Goal: Information Seeking & Learning: Learn about a topic

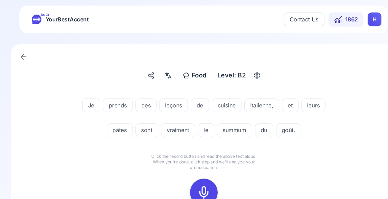
click at [195, 185] on icon at bounding box center [194, 182] width 13 height 13
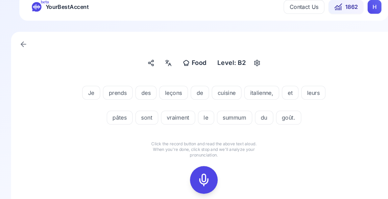
scroll to position [12, 0]
click at [193, 170] on icon at bounding box center [194, 170] width 13 height 13
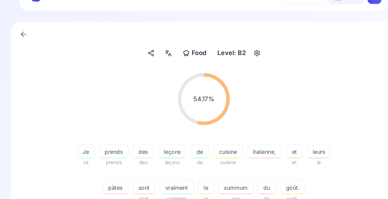
scroll to position [26, 0]
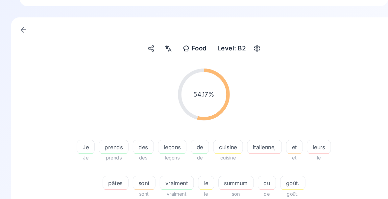
click at [226, 177] on span "summum" at bounding box center [224, 174] width 33 height 8
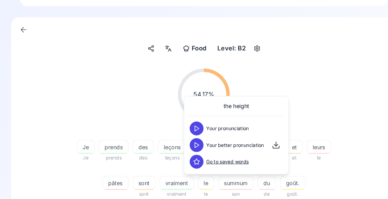
click at [189, 139] on icon at bounding box center [187, 138] width 7 height 7
click at [333, 184] on div "54.17 % 54.17 % Je Je prends prends des des leçons leçons de de cuisine cuisine…" at bounding box center [194, 127] width 336 height 134
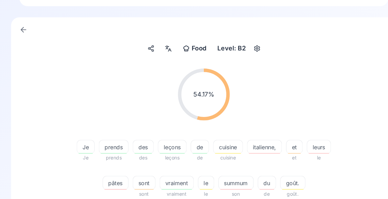
click at [254, 140] on span "italienne," at bounding box center [252, 140] width 33 height 8
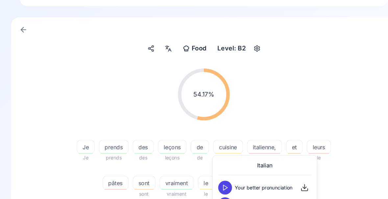
click at [218, 180] on button at bounding box center [214, 178] width 13 height 13
click at [338, 177] on div "54.17 % 54.17 % Je Je prends prends des des leçons leçons de de cuisine cuisine…" at bounding box center [194, 127] width 336 height 134
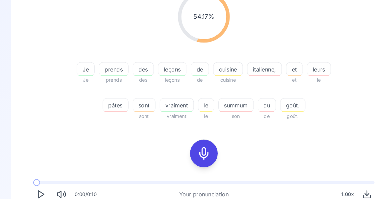
scroll to position [103, 0]
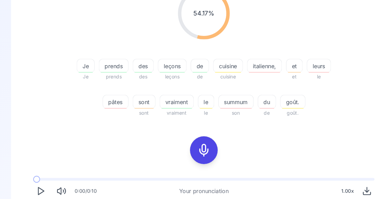
click at [192, 143] on icon at bounding box center [194, 142] width 13 height 13
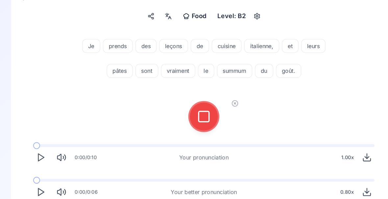
scroll to position [56, 0]
click at [195, 109] on icon at bounding box center [194, 110] width 13 height 13
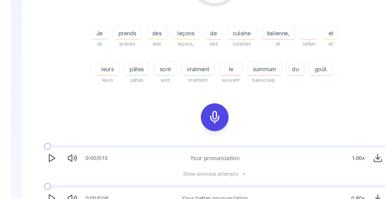
scroll to position [140, 0]
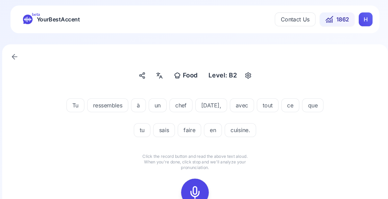
click at [188, 183] on icon at bounding box center [194, 182] width 13 height 13
click at [188, 182] on icon at bounding box center [194, 182] width 13 height 13
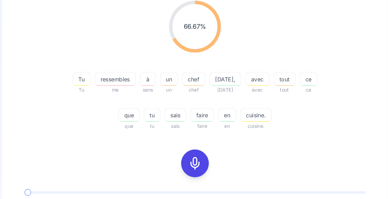
scroll to position [91, 0]
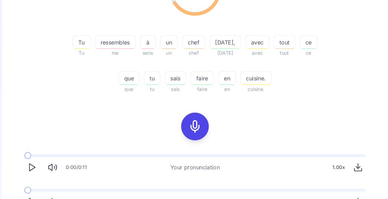
scroll to position [126, 0]
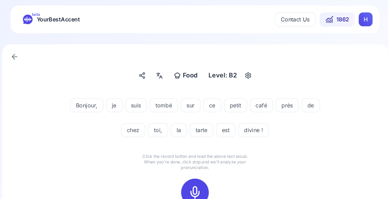
click at [188, 178] on icon at bounding box center [194, 182] width 13 height 13
click at [189, 181] on icon at bounding box center [194, 182] width 13 height 13
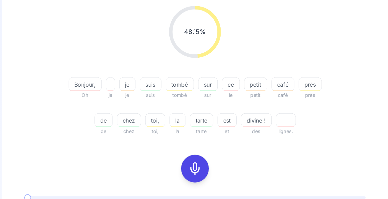
scroll to position [86, 0]
click at [188, 161] on icon at bounding box center [194, 159] width 13 height 13
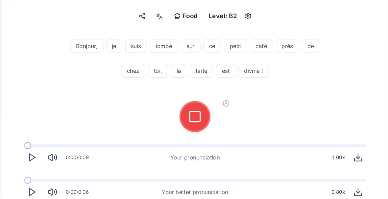
scroll to position [56, 0]
click at [188, 113] on icon at bounding box center [194, 110] width 13 height 13
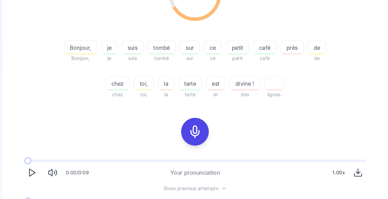
scroll to position [123, 0]
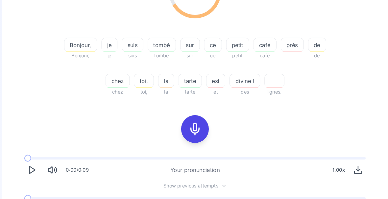
click at [34, 200] on icon "Play" at bounding box center [38, 199] width 9 height 9
click at [32, 188] on span at bounding box center [40, 188] width 17 height 3
click at [167, 43] on span "tombé" at bounding box center [162, 43] width 26 height 8
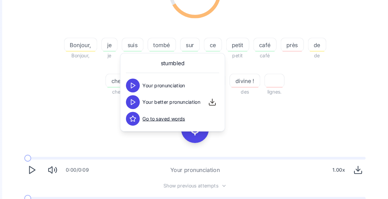
click at [332, 94] on div "66.67 % 66.67 % Bonjour, Bonjour, je je suis suis tombé tombé sur sur ce ce pet…" at bounding box center [194, 30] width 336 height 134
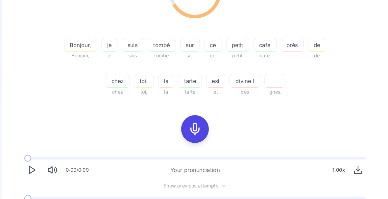
click at [34, 203] on icon "Play" at bounding box center [38, 199] width 9 height 9
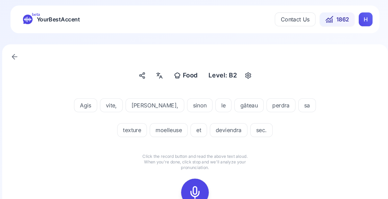
click at [188, 182] on icon at bounding box center [194, 182] width 13 height 13
click at [188, 184] on icon at bounding box center [194, 182] width 13 height 13
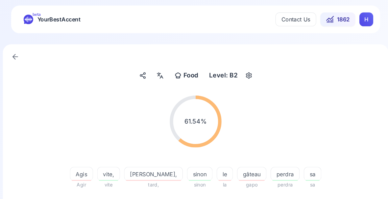
click at [150, 203] on div "moelleuse" at bounding box center [168, 199] width 36 height 13
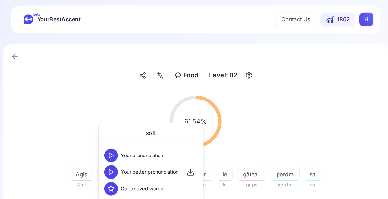
click at [111, 165] on icon at bounding box center [114, 163] width 7 height 7
click at [307, 203] on div "61.54 % 61.54 % Agis Agir vite, vite [PERSON_NAME], tard, sinon sinon le la gât…" at bounding box center [194, 153] width 336 height 134
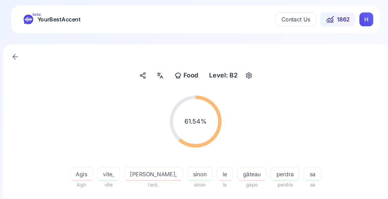
click at [266, 167] on span "perdra" at bounding box center [279, 166] width 27 height 8
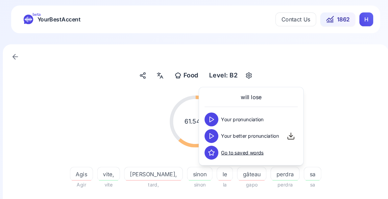
click at [203, 133] on button at bounding box center [209, 129] width 13 height 13
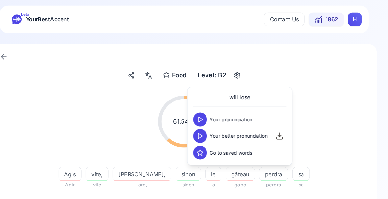
click at [75, 167] on span "Agis" at bounding box center [85, 166] width 21 height 8
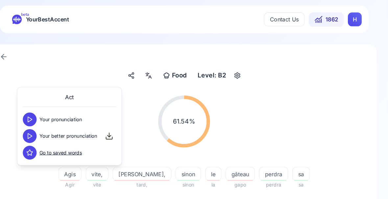
click at [101, 166] on span "vite," at bounding box center [111, 166] width 21 height 8
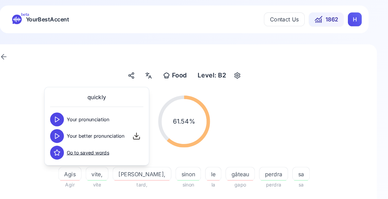
click at [78, 201] on div "Agis Agir vite, vite [PERSON_NAME], tard, sinon sinon le la gâteau gapo perdra …" at bounding box center [194, 182] width 253 height 63
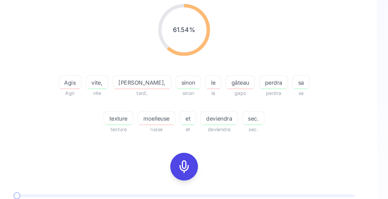
scroll to position [87, 0]
click at [188, 159] on icon at bounding box center [194, 158] width 13 height 13
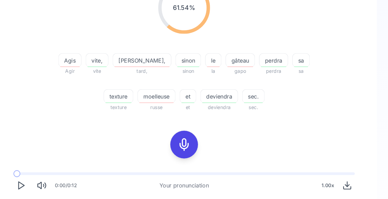
scroll to position [77, 0]
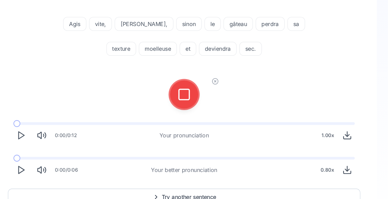
click at [188, 92] on icon at bounding box center [194, 89] width 13 height 13
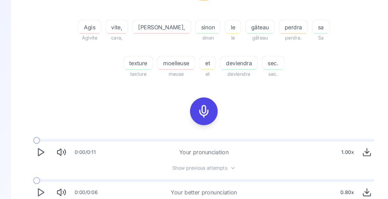
scroll to position [0, 0]
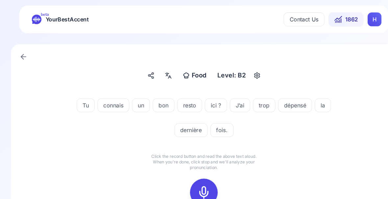
click at [196, 184] on icon at bounding box center [194, 182] width 13 height 13
click at [197, 187] on icon at bounding box center [194, 182] width 13 height 13
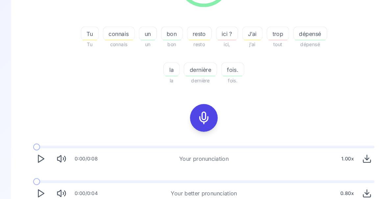
scroll to position [133, 0]
click at [40, 188] on icon "Play" at bounding box center [38, 183] width 9 height 9
click at [39, 184] on icon "Play" at bounding box center [38, 183] width 9 height 9
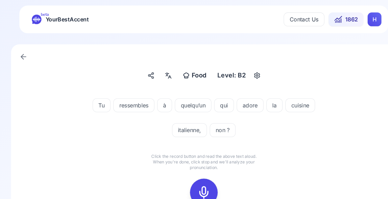
click at [197, 182] on icon at bounding box center [194, 182] width 13 height 13
click at [197, 187] on icon at bounding box center [194, 182] width 13 height 13
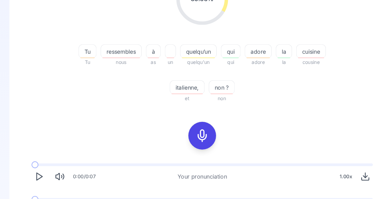
scroll to position [117, 0]
click at [40, 200] on polygon "Play" at bounding box center [39, 200] width 5 height 7
click at [189, 131] on icon at bounding box center [194, 128] width 13 height 13
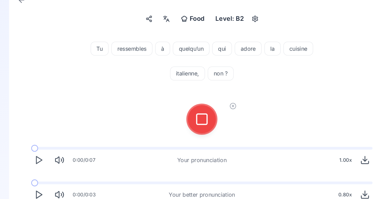
scroll to position [54, 0]
click at [195, 115] on icon at bounding box center [194, 113] width 13 height 13
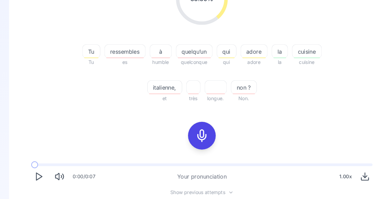
scroll to position [116, 0]
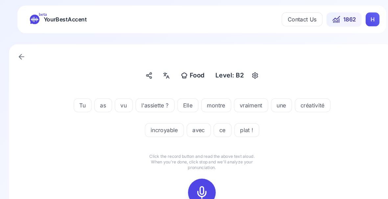
click at [193, 184] on icon at bounding box center [194, 182] width 13 height 13
click at [189, 188] on rect at bounding box center [194, 183] width 10 height 10
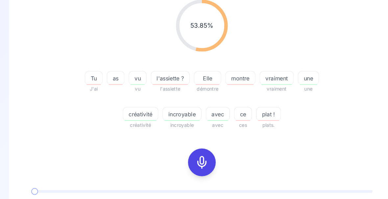
scroll to position [91, 0]
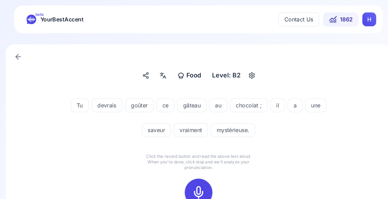
click at [188, 187] on icon at bounding box center [194, 182] width 13 height 13
click at [191, 184] on icon at bounding box center [194, 182] width 13 height 13
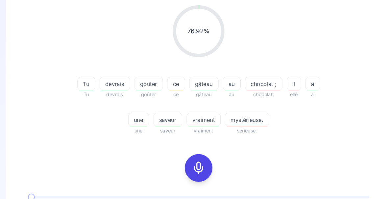
scroll to position [86, 0]
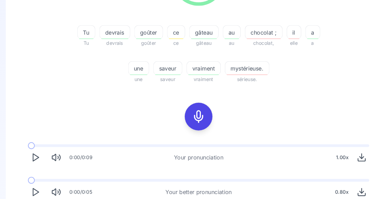
scroll to position [135, 0]
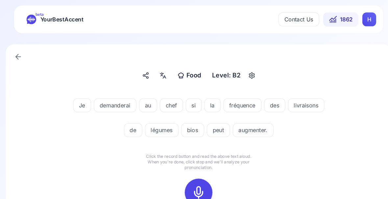
click at [189, 184] on icon at bounding box center [194, 182] width 13 height 13
click at [188, 182] on icon at bounding box center [194, 182] width 13 height 13
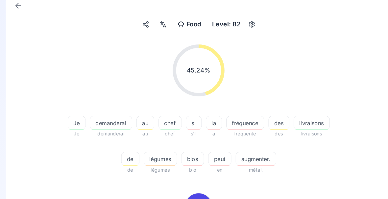
scroll to position [51, 0]
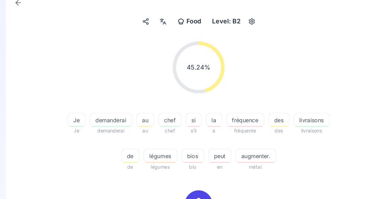
click at [285, 118] on span "livraisons" at bounding box center [302, 114] width 34 height 8
click at [329, 176] on div "45.24 % 45.24 % Je Je demanderai demanderai au au chef chef si s'il la a fréque…" at bounding box center [194, 156] width 336 height 244
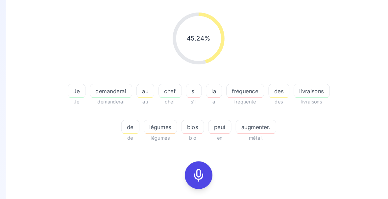
scroll to position [79, 0]
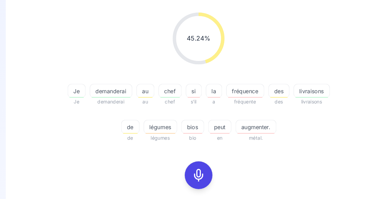
click at [264, 126] on div "augmenter." at bounding box center [248, 120] width 39 height 13
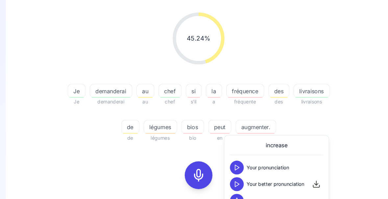
click at [227, 177] on icon at bounding box center [230, 175] width 7 height 7
click at [335, 163] on div "45.24 % 45.24 % Je Je demanderai demanderai au au chef chef si s'il la a fréque…" at bounding box center [194, 129] width 336 height 244
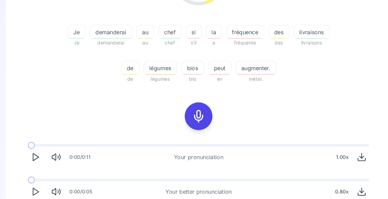
scroll to position [135, 0]
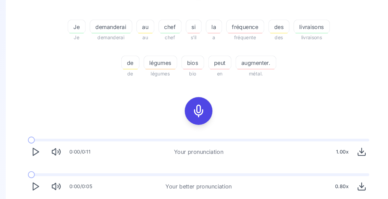
click at [190, 108] on icon at bounding box center [194, 105] width 13 height 13
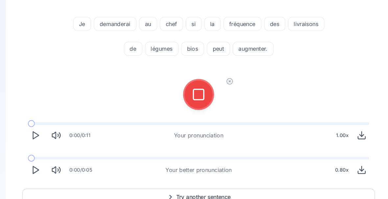
scroll to position [77, 0]
click at [193, 93] on icon at bounding box center [194, 89] width 13 height 13
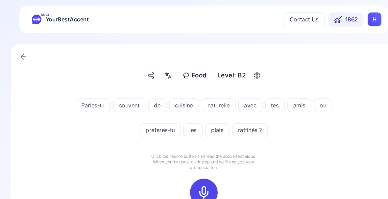
click at [192, 186] on icon at bounding box center [194, 182] width 13 height 13
click at [193, 186] on icon at bounding box center [194, 182] width 13 height 13
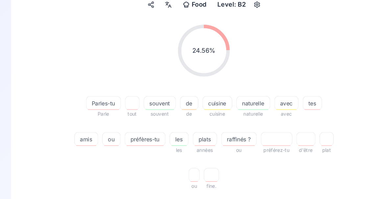
scroll to position [63, 0]
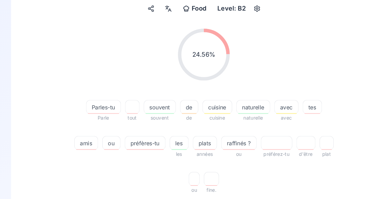
click at [229, 140] on div "raffinés ?" at bounding box center [228, 135] width 34 height 13
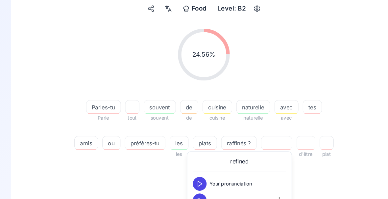
click at [190, 195] on button at bounding box center [190, 190] width 13 height 13
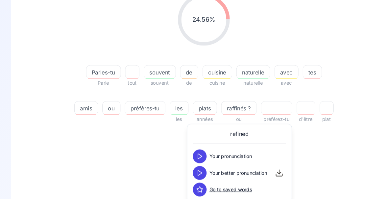
scroll to position [114, 0]
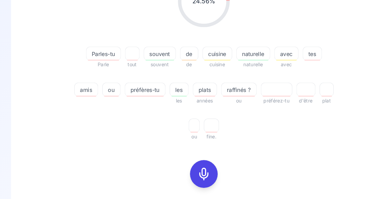
click at [193, 167] on icon at bounding box center [194, 165] width 13 height 13
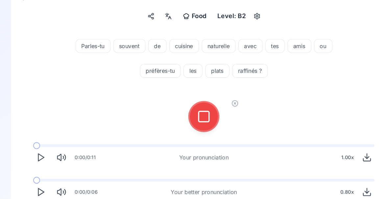
scroll to position [56, 0]
click at [194, 116] on icon at bounding box center [194, 110] width 13 height 13
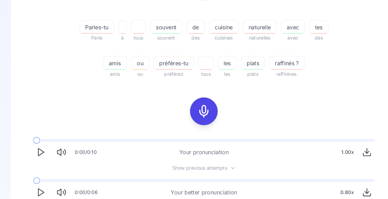
scroll to position [88, 0]
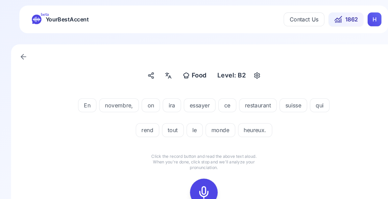
click at [194, 184] on icon at bounding box center [194, 182] width 13 height 13
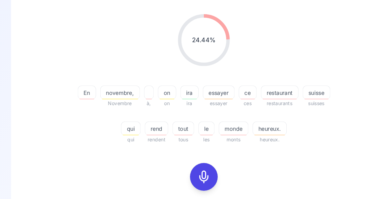
click at [192, 169] on icon at bounding box center [194, 168] width 13 height 13
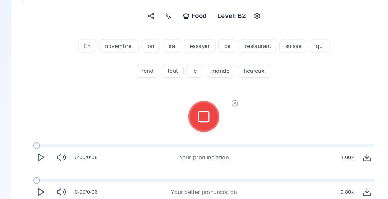
scroll to position [56, 0]
click at [194, 113] on icon at bounding box center [194, 110] width 13 height 13
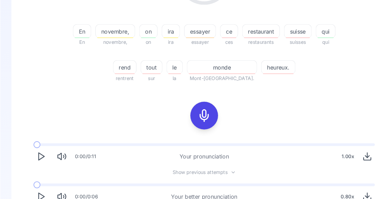
scroll to position [135, 0]
click at [35, 187] on icon "Play" at bounding box center [38, 187] width 9 height 9
click at [40, 192] on button "Play" at bounding box center [39, 187] width 14 height 14
click at [38, 174] on div "0:00 / 0:06 Your better pronunciation 0.80 x" at bounding box center [194, 184] width 336 height 30
